Goal: Task Accomplishment & Management: Complete application form

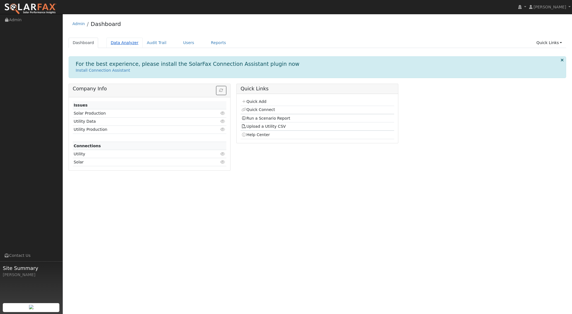
click at [120, 43] on link "Data Analyzer" at bounding box center [125, 43] width 36 height 10
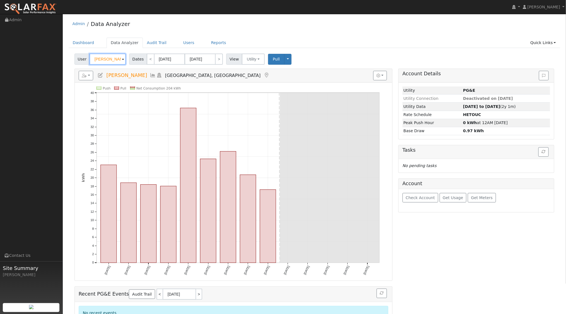
click at [117, 61] on input "Brian Olson" at bounding box center [108, 59] width 36 height 11
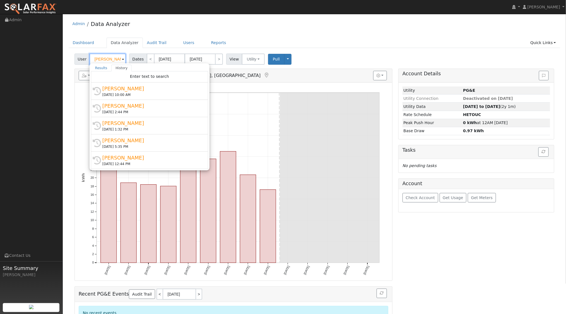
click at [117, 60] on input "Brian Olson" at bounding box center [108, 59] width 36 height 11
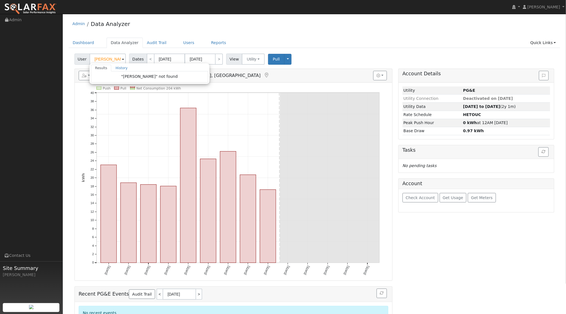
click at [245, 34] on div "Admin Data Analyzer Dashboard Data Analyzer Audit Trail Users Reports Quick Lin…" at bounding box center [314, 173] width 497 height 312
type input "Brian Olson"
click at [81, 39] on link "Dashboard" at bounding box center [84, 43] width 30 height 10
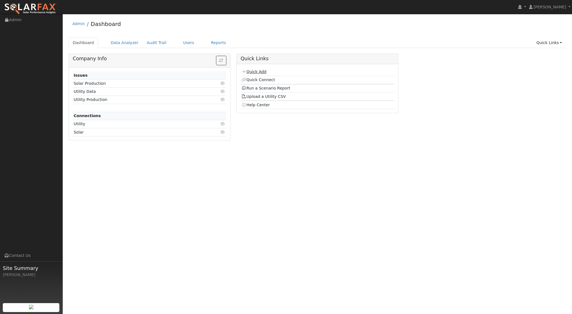
click at [258, 70] on link "Quick Add" at bounding box center [253, 71] width 25 height 4
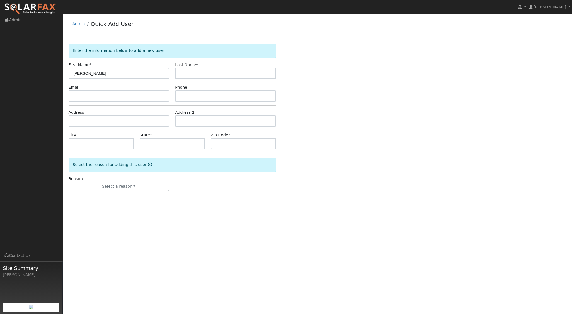
type input "[PERSON_NAME]"
type input "Flaherty"
click at [108, 117] on input "text" at bounding box center [119, 120] width 101 height 11
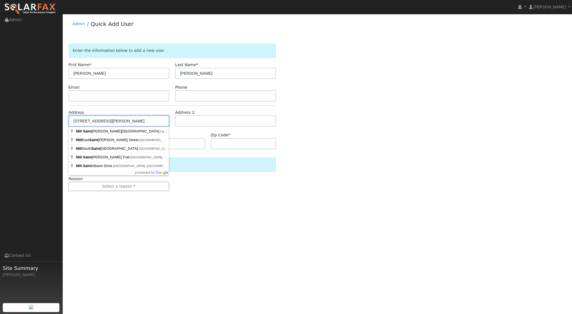
type input "560 Saint Mary Avenue"
type input "Cayucos"
type input "CA"
type input "93430"
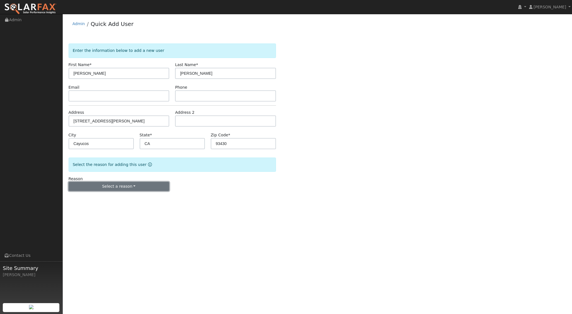
click at [125, 187] on button "Select a reason" at bounding box center [119, 186] width 101 height 9
click at [94, 199] on link "New lead" at bounding box center [100, 198] width 62 height 8
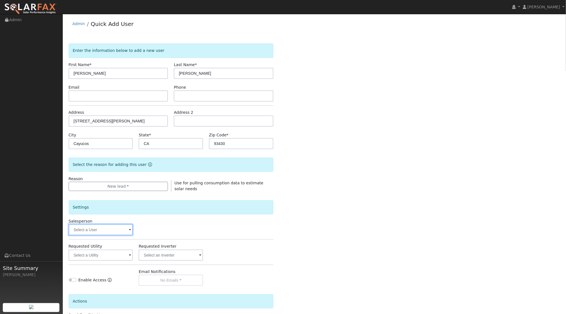
click at [118, 229] on input "text" at bounding box center [101, 229] width 64 height 11
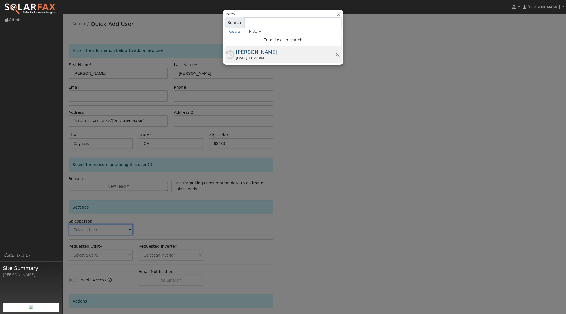
click at [250, 55] on div "[PERSON_NAME]" at bounding box center [285, 52] width 99 height 8
type input "[PERSON_NAME]"
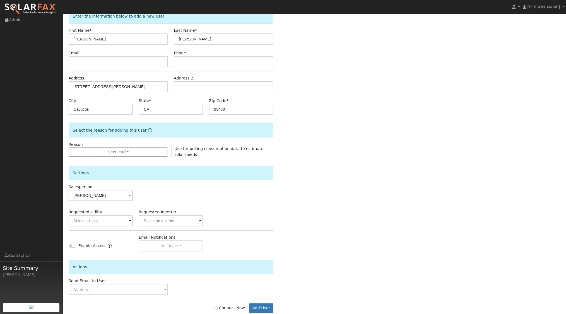
scroll to position [46, 0]
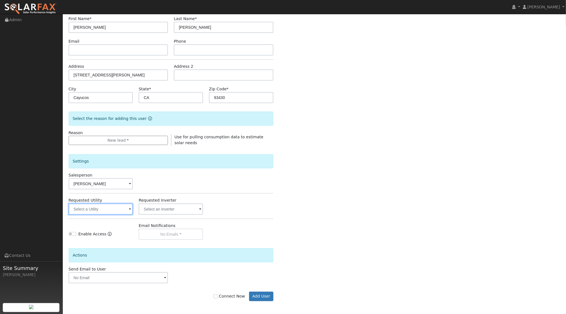
click at [125, 209] on input "text" at bounding box center [101, 209] width 64 height 11
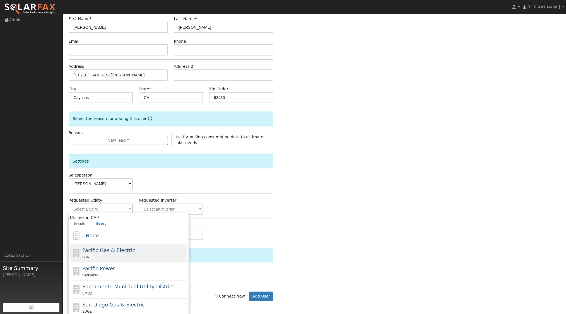
click at [105, 253] on div "Pacific Gas & Electric PG&E" at bounding box center [133, 252] width 103 height 13
type input "Pacific Gas & Electric"
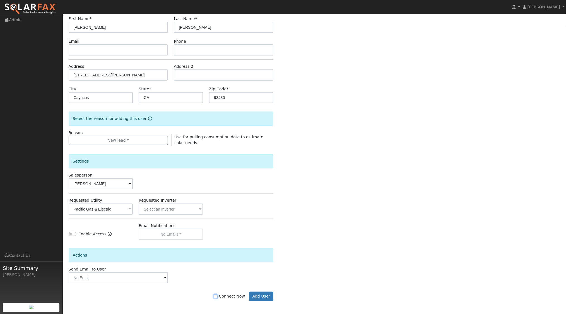
click at [217, 294] on input "Connect Now" at bounding box center [216, 296] width 4 height 4
checkbox input "true"
click at [269, 295] on button "Add User" at bounding box center [261, 296] width 24 height 9
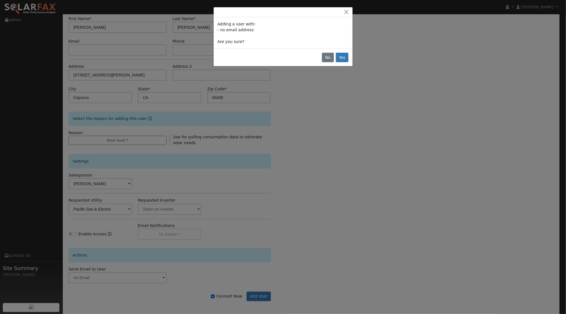
scroll to position [45, 0]
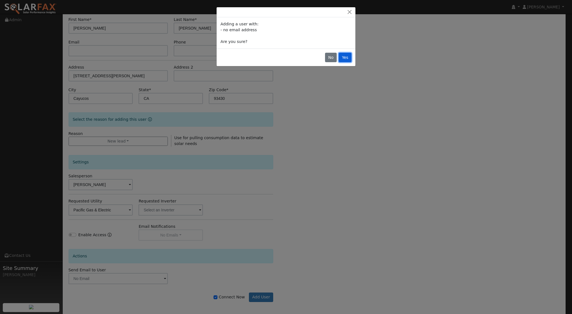
click at [347, 57] on button "Yes" at bounding box center [345, 57] width 13 height 9
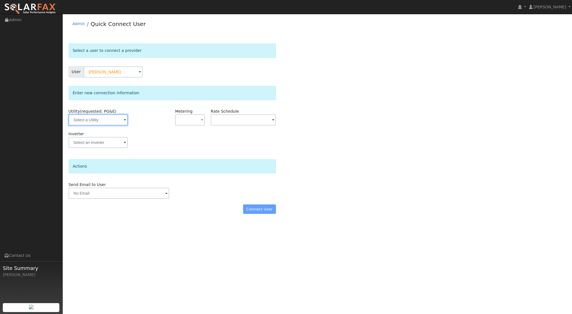
click at [114, 124] on input "text" at bounding box center [98, 119] width 59 height 11
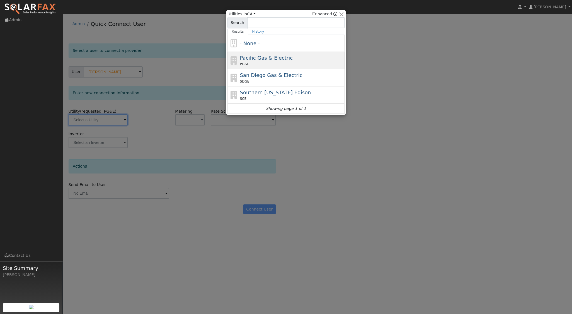
click at [271, 57] on span "Pacific Gas & Electric" at bounding box center [266, 58] width 53 height 6
type input "PG&E"
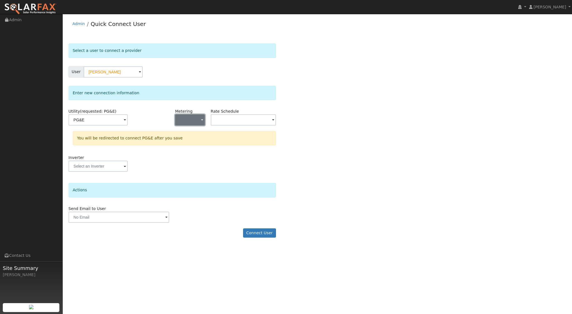
click at [201, 123] on button "button" at bounding box center [190, 119] width 30 height 11
click at [195, 138] on link "NEM" at bounding box center [194, 140] width 39 height 8
click at [268, 117] on input "text" at bounding box center [243, 119] width 65 height 11
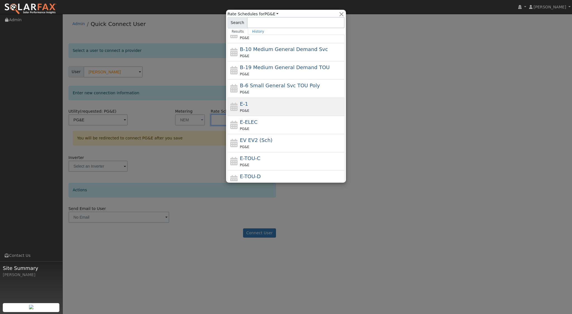
scroll to position [42, 0]
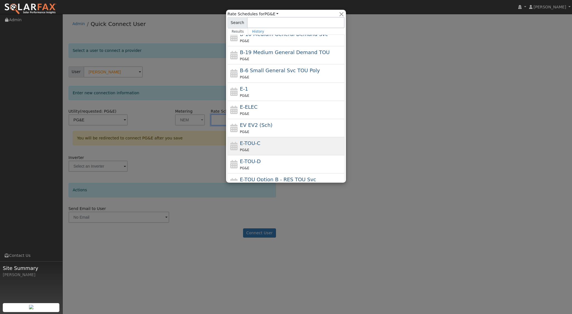
click at [260, 144] on div "E-TOU-C PG&E" at bounding box center [291, 145] width 103 height 13
type input "E-TOU-C"
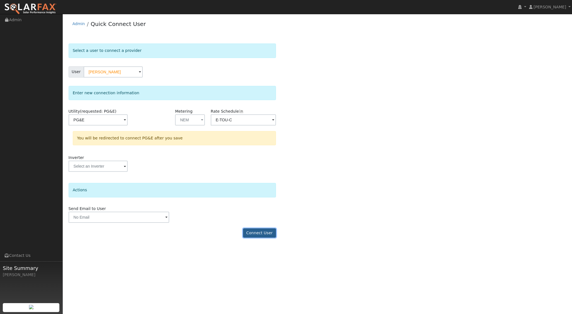
click at [262, 233] on button "Connect User" at bounding box center [259, 232] width 33 height 9
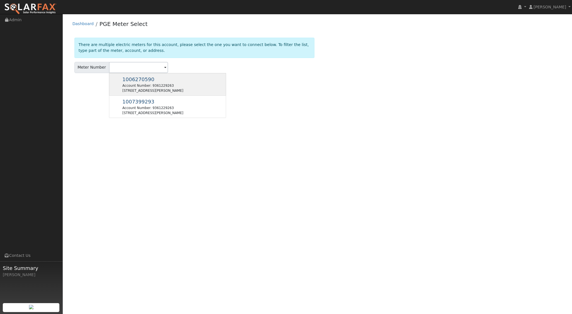
click at [164, 84] on div "Account Number: 9361229263" at bounding box center [152, 85] width 61 height 5
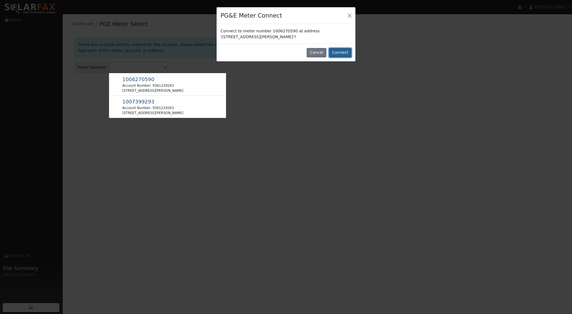
click at [340, 52] on button "Connect" at bounding box center [340, 52] width 23 height 9
